Goal: Task Accomplishment & Management: Complete application form

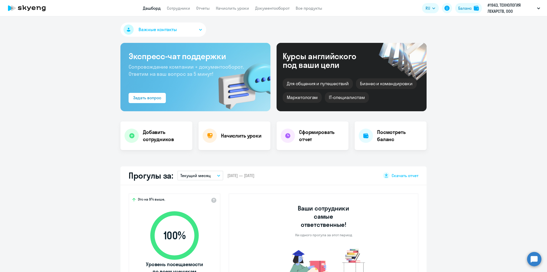
select select "30"
click at [188, 11] on app-menu-item-link "Сотрудники" at bounding box center [178, 8] width 23 height 6
click at [186, 10] on link "Сотрудники" at bounding box center [178, 8] width 23 height 5
select select "30"
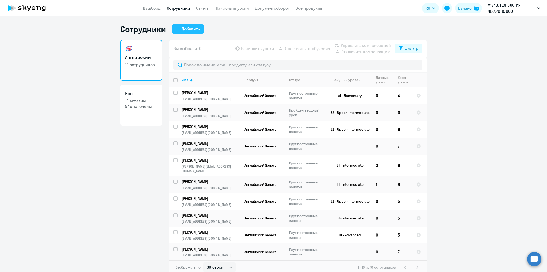
click at [193, 28] on div "Добавить" at bounding box center [191, 29] width 18 height 6
select select "english_adult_not_native_speaker"
select select "3"
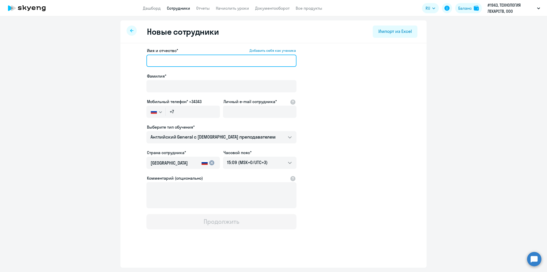
click at [180, 64] on input "Имя и отчество* Добавить себя как ученика" at bounding box center [221, 61] width 150 height 12
type input "[PERSON_NAME]"
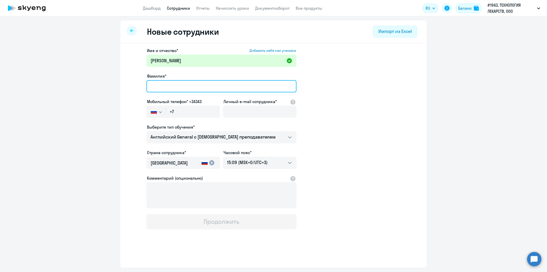
click at [169, 87] on input "Фамилия*" at bounding box center [221, 86] width 150 height 12
type input "Холина"
click at [361, 85] on app-new-student-form "Имя и отчество* Добавить себя как ученика [PERSON_NAME]* [PERSON_NAME] телефон*…" at bounding box center [273, 138] width 290 height 182
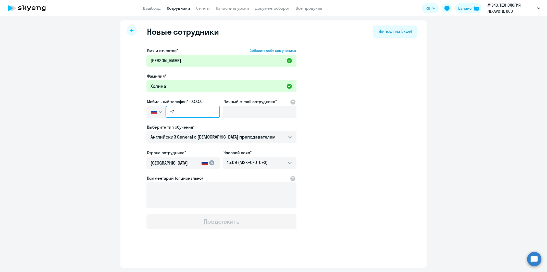
click at [190, 111] on input "+7" at bounding box center [192, 112] width 54 height 12
paste input "[PHONE_NUMBER]"
type input "[PHONE_NUMBER]"
click at [252, 109] on input "Личный e-mail сотрудника*" at bounding box center [259, 112] width 73 height 12
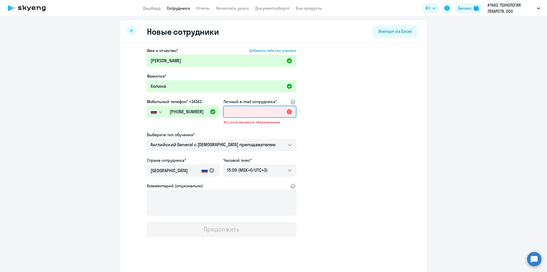
paste input "[EMAIL_ADDRESS][DOMAIN_NAME]"
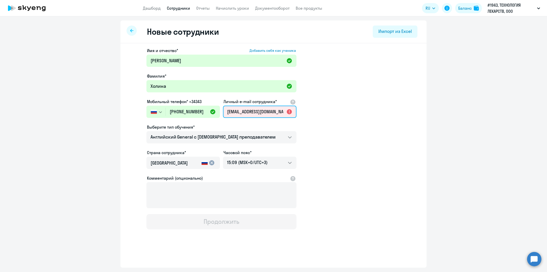
scroll to position [0, 5]
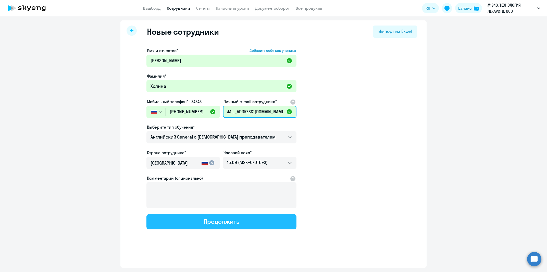
type input "[EMAIL_ADDRESS][DOMAIN_NAME]"
click at [240, 222] on button "Продолжить" at bounding box center [221, 221] width 150 height 15
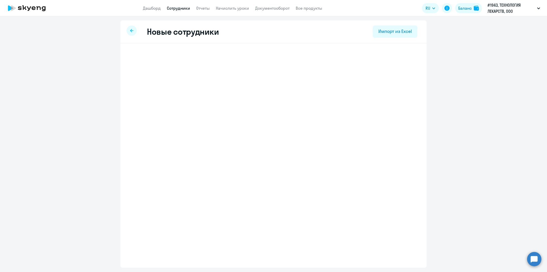
select select "english_adult_not_native_speaker"
select select "3"
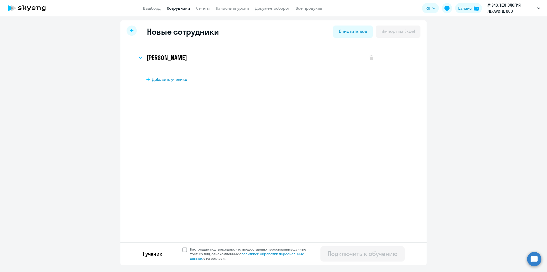
click at [189, 251] on span "Настоящим подтверждаю, что предоставляю персональные данные третьих лиц, ознако…" at bounding box center [249, 254] width 125 height 14
click at [182, 247] on input "Настоящим подтверждаю, что предоставляю персональные данные третьих лиц, ознако…" at bounding box center [182, 247] width 0 height 0
checkbox input "true"
click at [359, 253] on div "Подключить к обучению" at bounding box center [362, 253] width 70 height 8
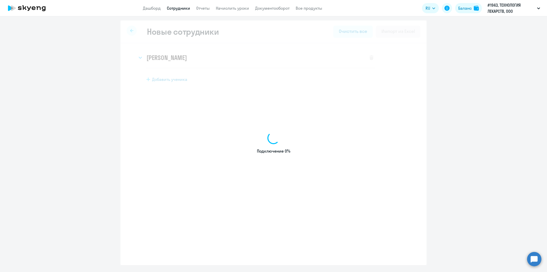
select select "english_adult_not_native_speaker"
select select "3"
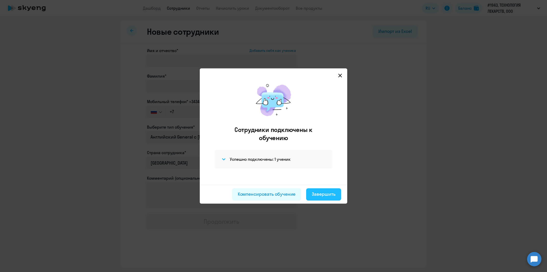
click at [329, 196] on div "Завершить" at bounding box center [324, 194] width 24 height 7
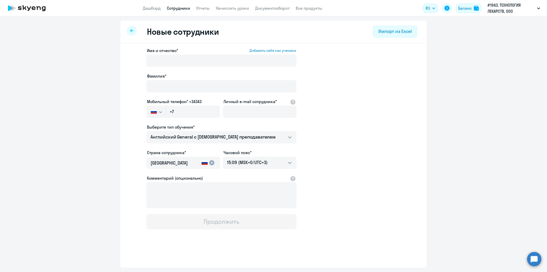
select select "30"
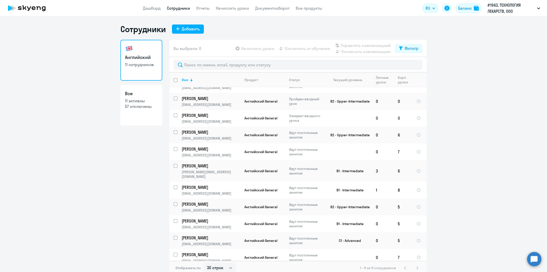
scroll to position [3, 0]
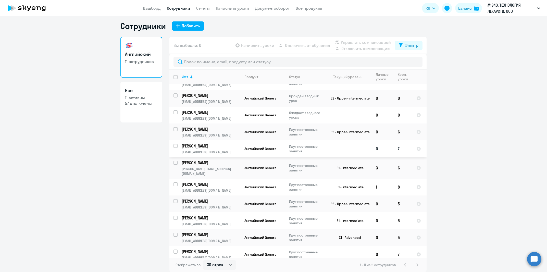
click at [296, 147] on p "Идут постоянные занятия" at bounding box center [306, 148] width 35 height 9
select select "english"
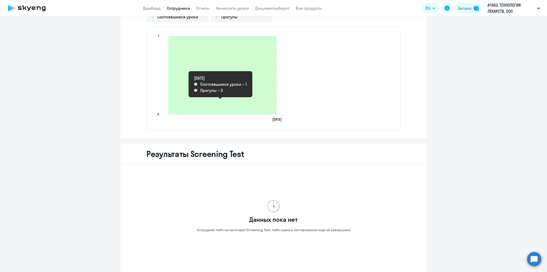
scroll to position [652, 0]
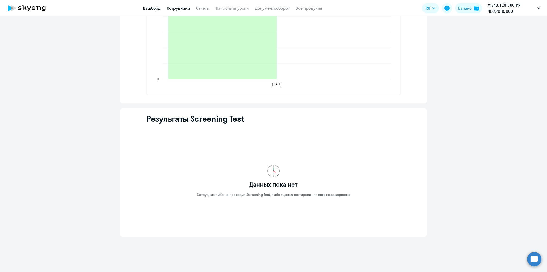
click at [146, 8] on link "Дашборд" at bounding box center [152, 8] width 18 height 5
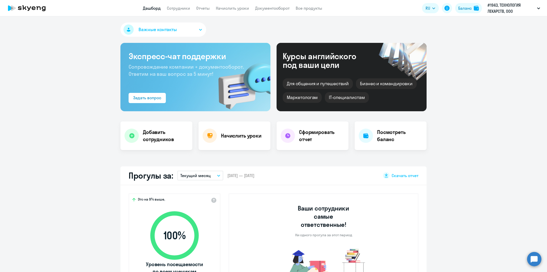
select select "30"
click at [178, 12] on app-header "Дашборд Сотрудники Отчеты Начислить уроки Документооборот Все продукты Дашборд …" at bounding box center [273, 8] width 547 height 16
click at [178, 9] on link "Сотрудники" at bounding box center [178, 8] width 23 height 5
select select "30"
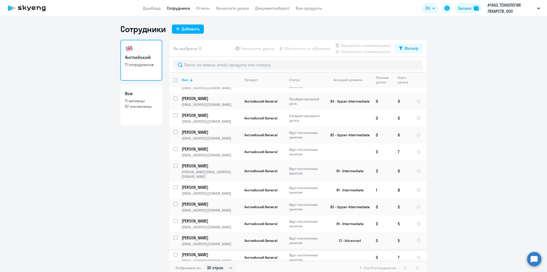
scroll to position [3, 0]
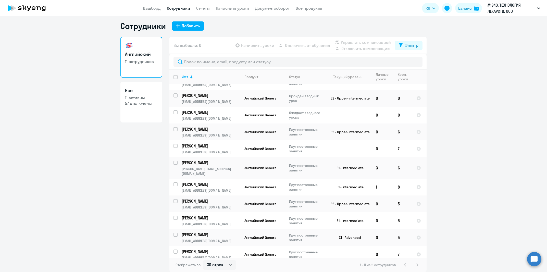
click at [90, 126] on ng-component "Сотрудники Добавить Английский 11 сотрудников Все 11 активны 57 отключены Вы вы…" at bounding box center [273, 146] width 547 height 251
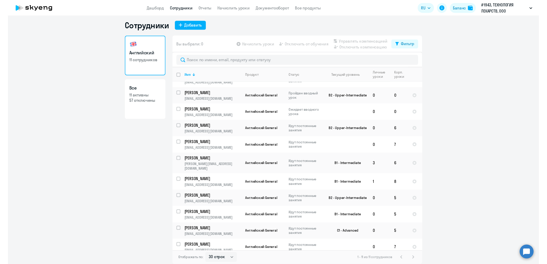
scroll to position [0, 0]
